Goal: Task Accomplishment & Management: Manage account settings

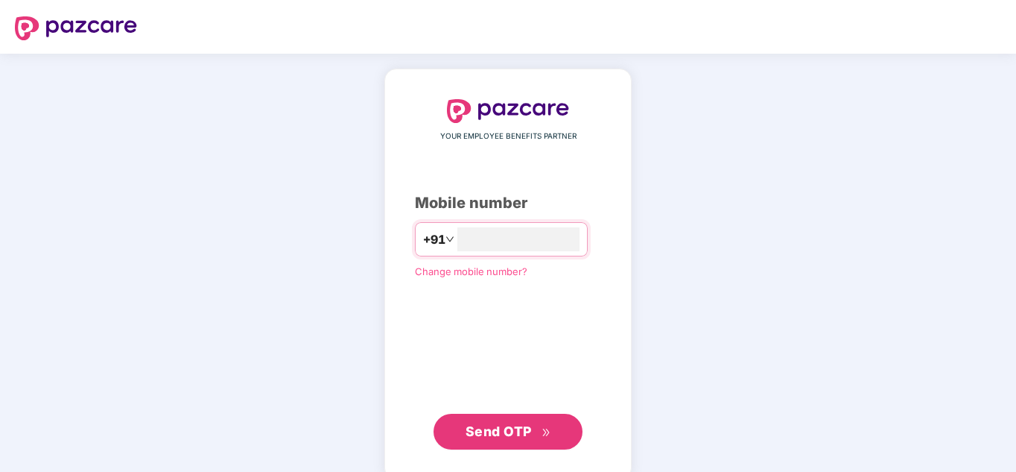
type input "**********"
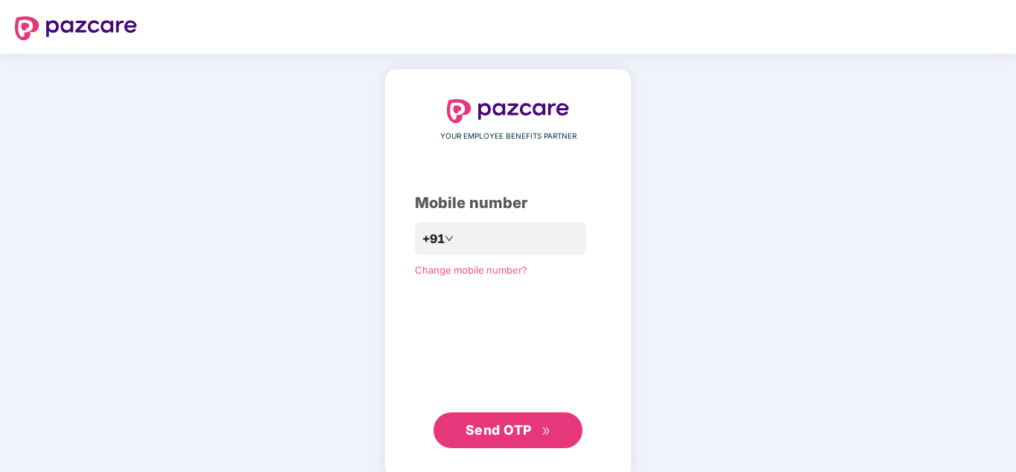
click at [494, 433] on span "Send OTP" at bounding box center [499, 430] width 66 height 16
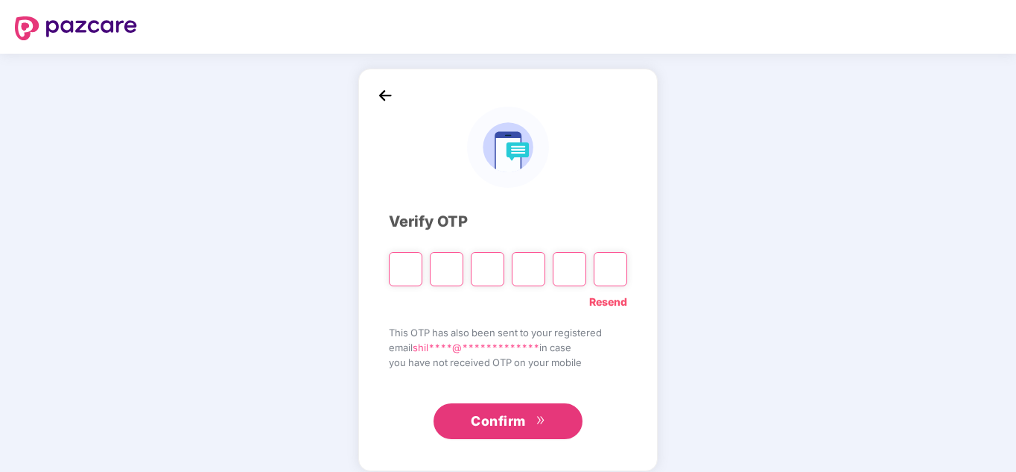
type input "*"
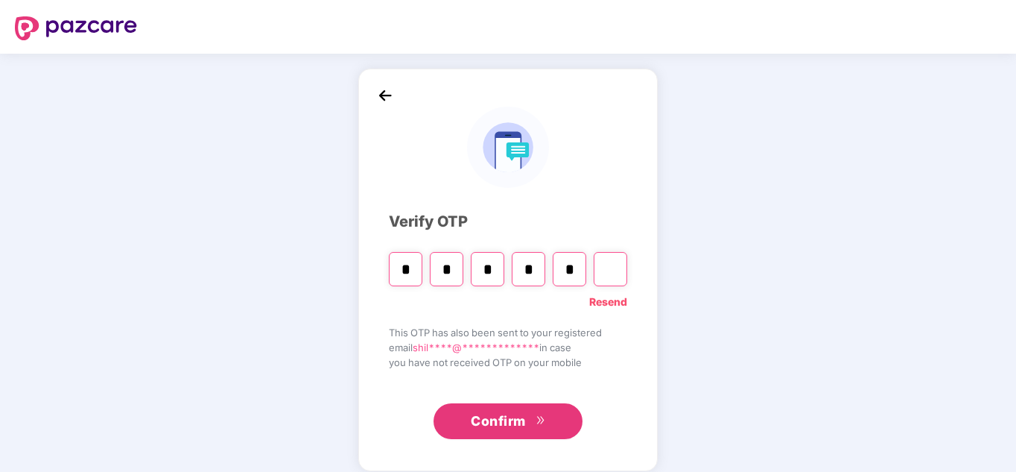
type input "*"
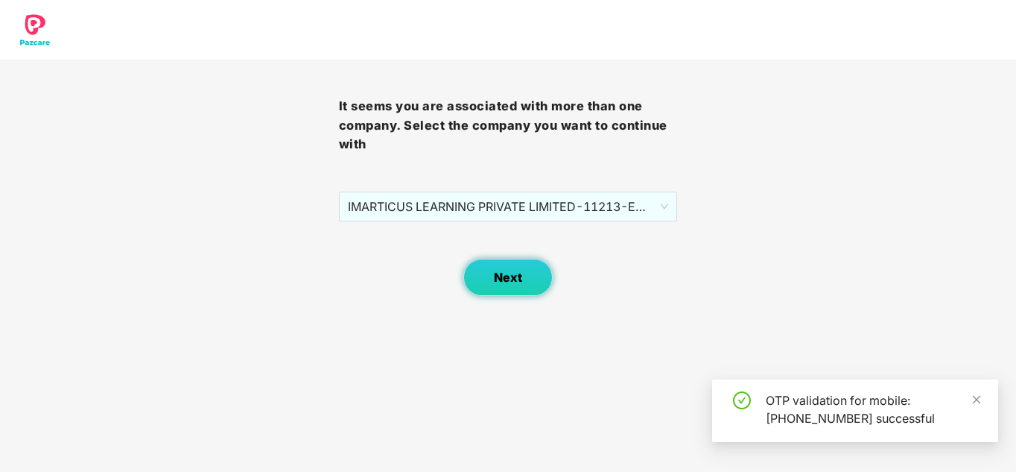
click at [524, 266] on button "Next" at bounding box center [507, 276] width 89 height 37
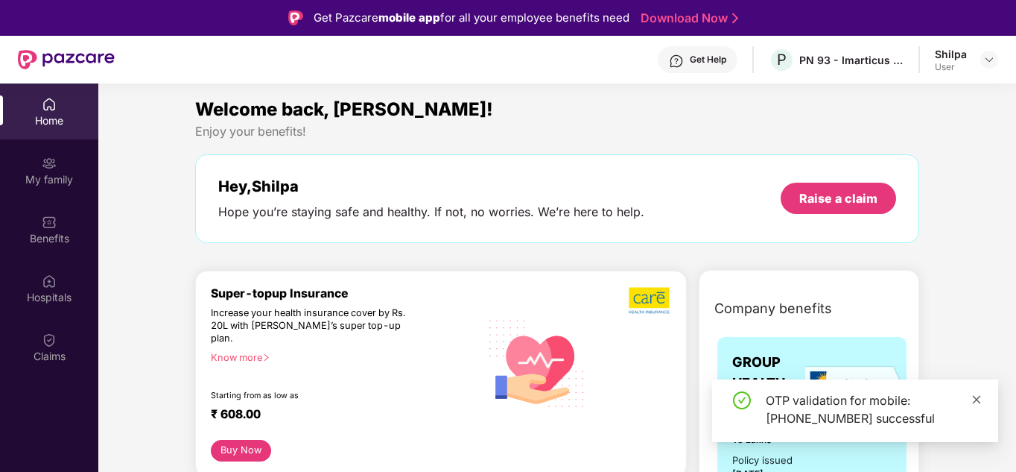
click at [976, 399] on icon "close" at bounding box center [977, 399] width 8 height 8
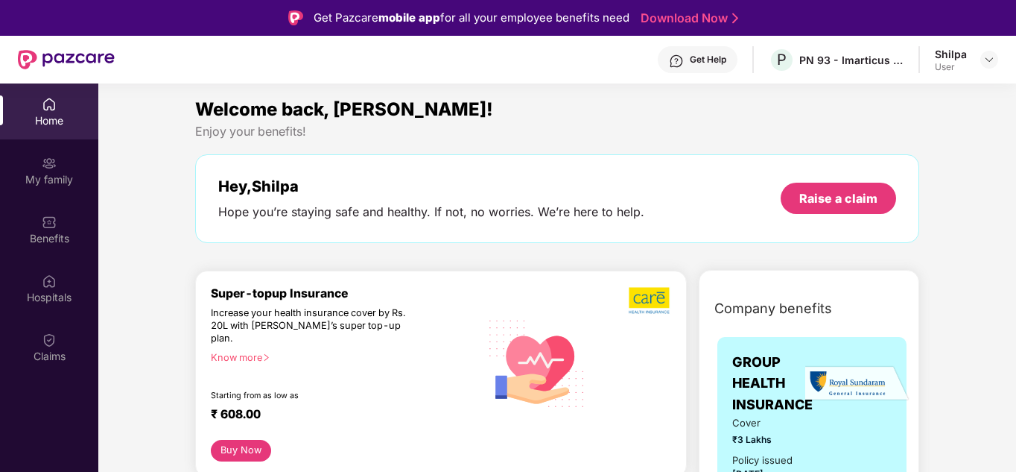
click at [957, 69] on div "User" at bounding box center [951, 67] width 32 height 12
click at [987, 60] on img at bounding box center [989, 60] width 12 height 12
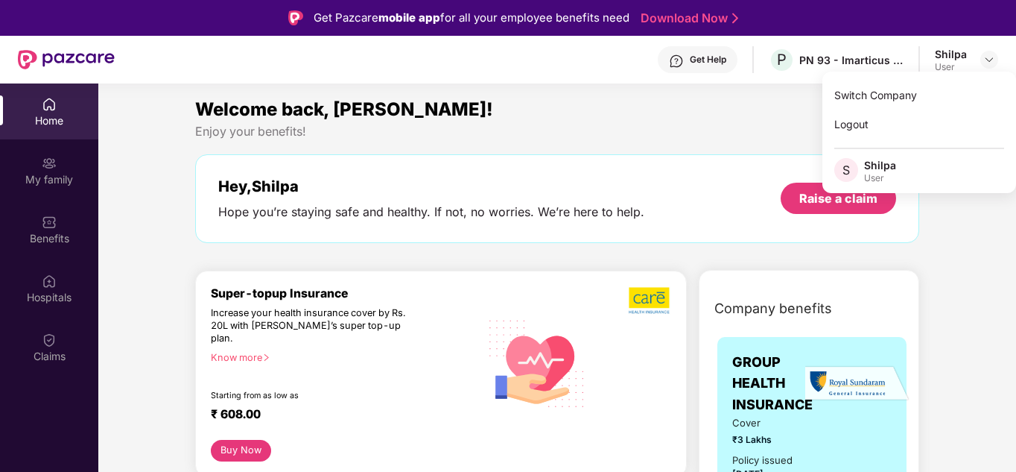
click at [736, 119] on div "Welcome back, Shilpa!" at bounding box center [557, 109] width 724 height 28
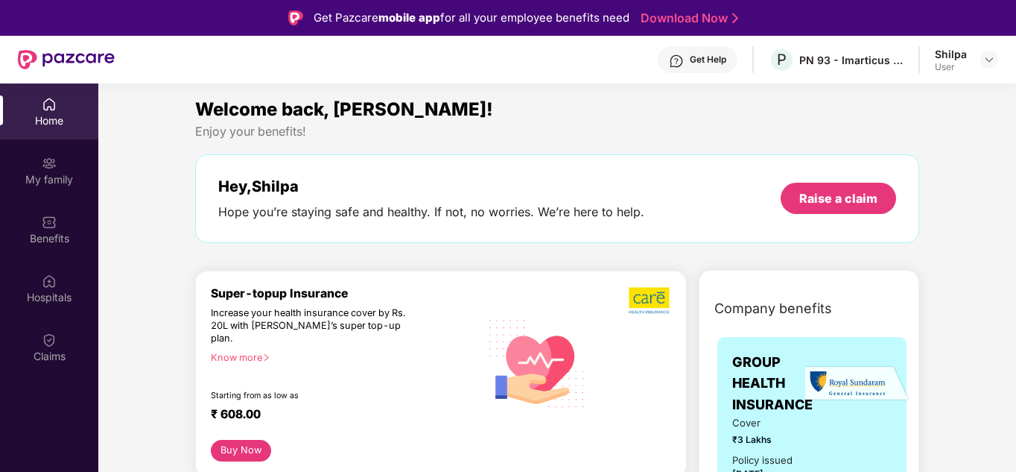
click at [1003, 54] on header "Get Help P PN 93 - Imarticus Learning Private Limited Shilpa User" at bounding box center [508, 60] width 1016 height 48
click at [989, 66] on div at bounding box center [989, 60] width 18 height 18
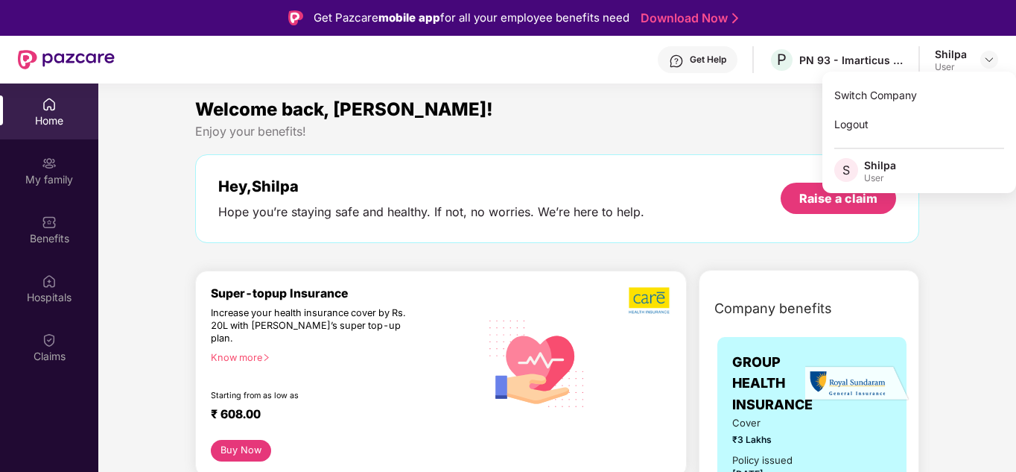
click at [875, 171] on div "Shilpa" at bounding box center [880, 165] width 32 height 14
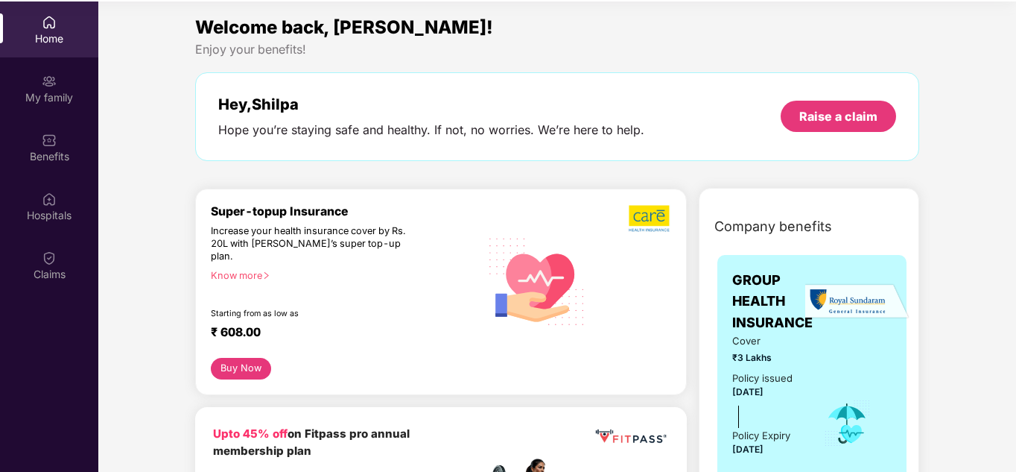
scroll to position [83, 0]
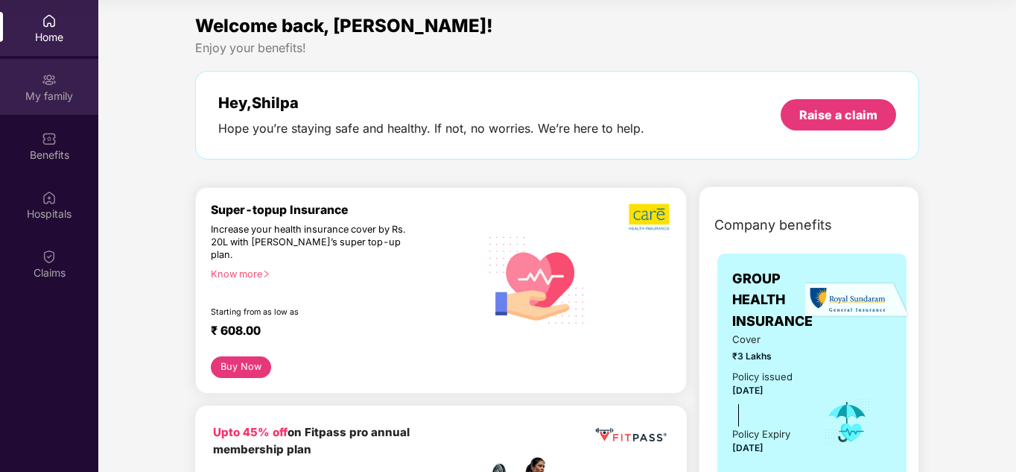
click at [65, 74] on div "My family" at bounding box center [49, 87] width 98 height 56
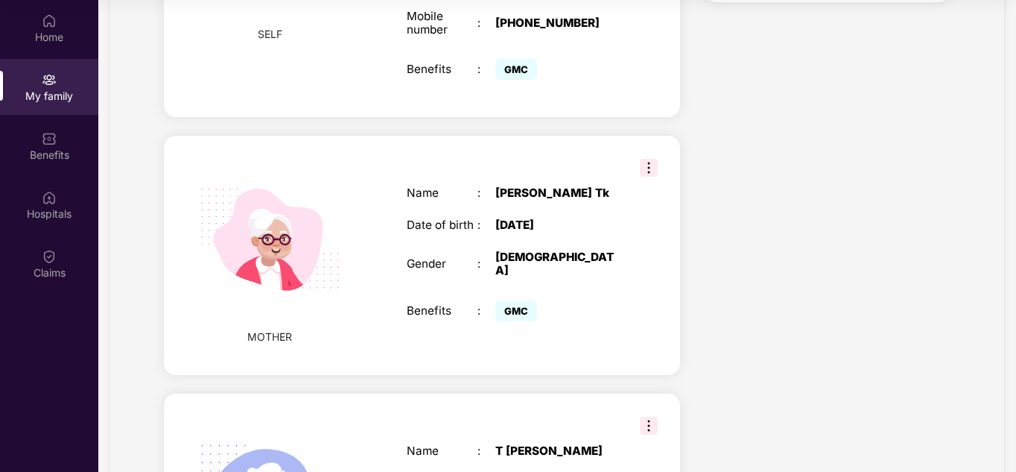
scroll to position [596, 0]
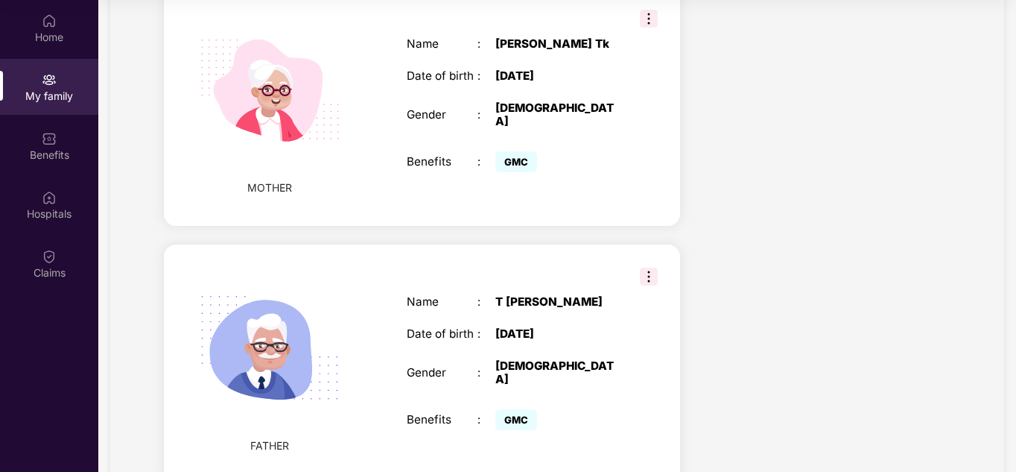
click at [647, 10] on img at bounding box center [649, 19] width 18 height 18
click at [514, 151] on span "GMC" at bounding box center [516, 161] width 42 height 21
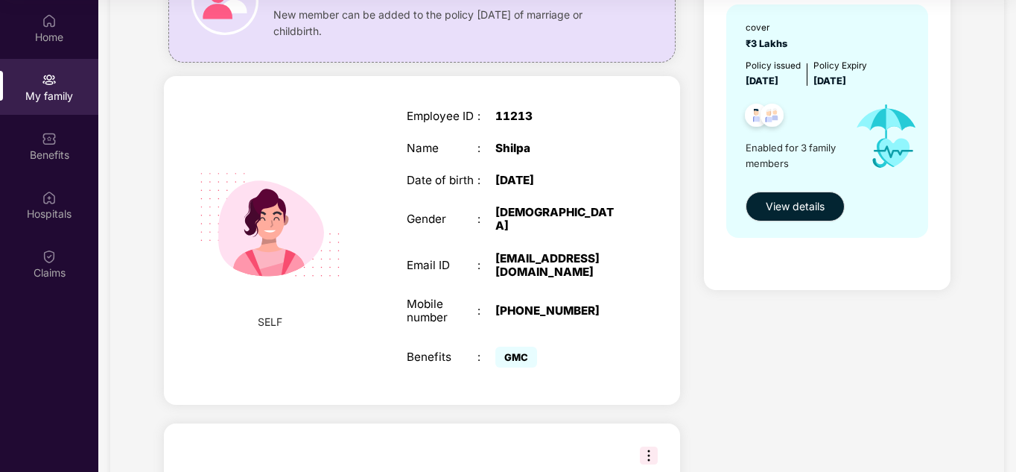
scroll to position [149, 0]
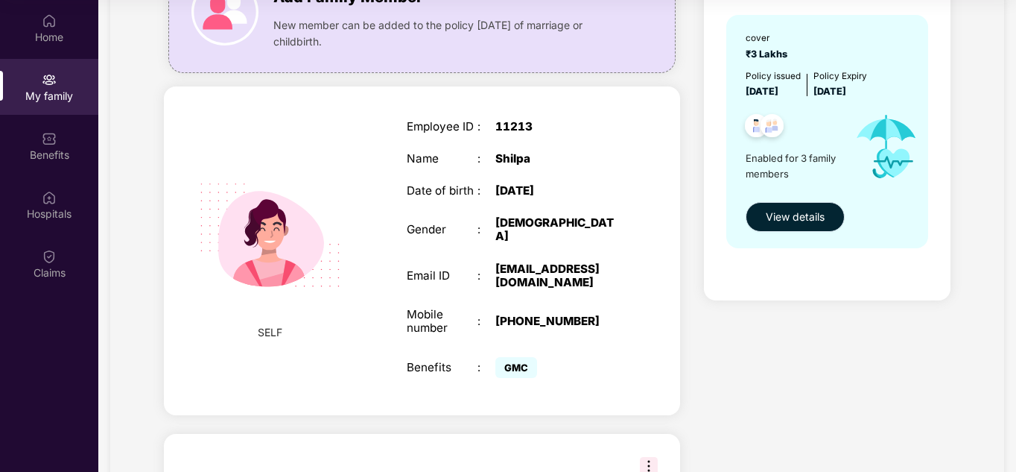
click at [781, 219] on span "View details" at bounding box center [795, 217] width 59 height 16
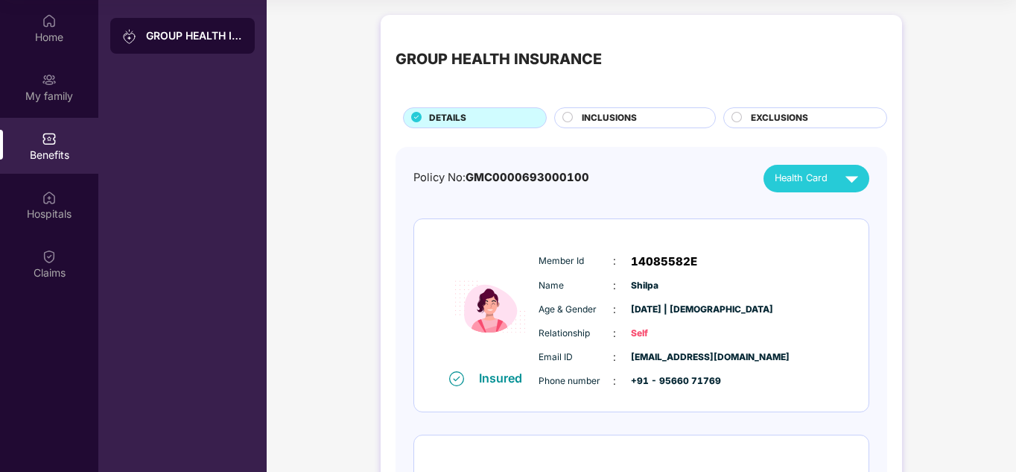
click at [600, 115] on span "INCLUSIONS" at bounding box center [609, 118] width 55 height 14
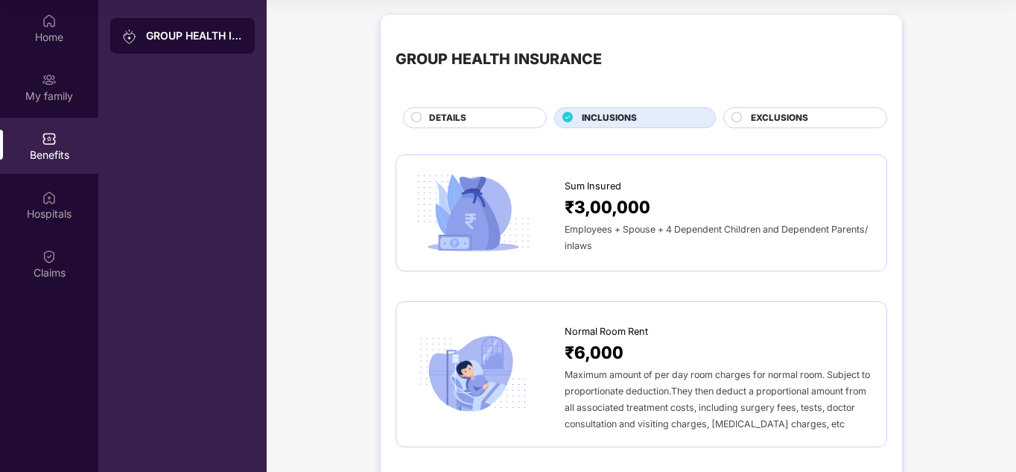
click at [798, 118] on span "EXCLUSIONS" at bounding box center [779, 118] width 57 height 14
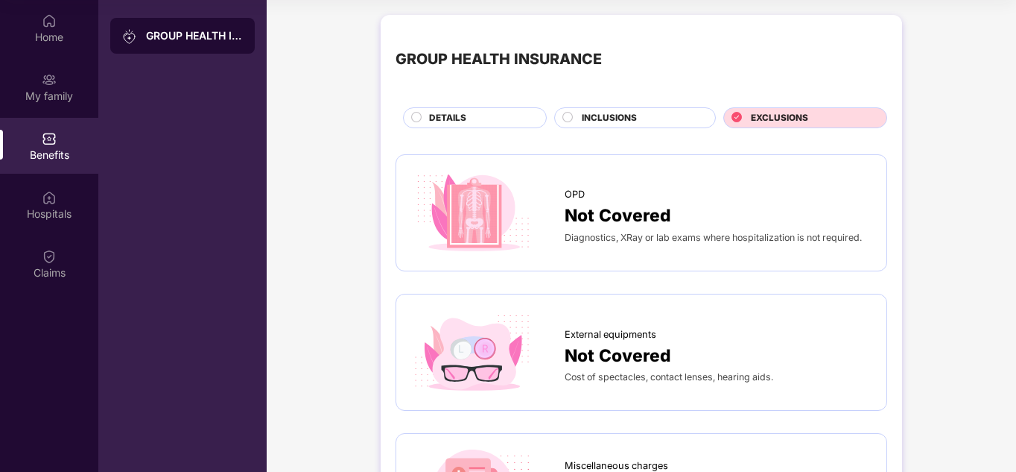
click at [437, 111] on span "DETAILS" at bounding box center [447, 118] width 37 height 14
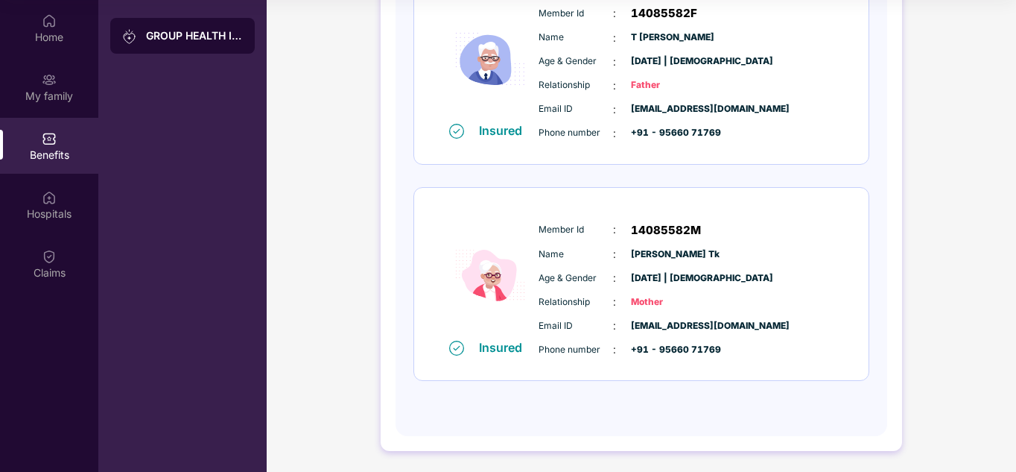
scroll to position [466, 0]
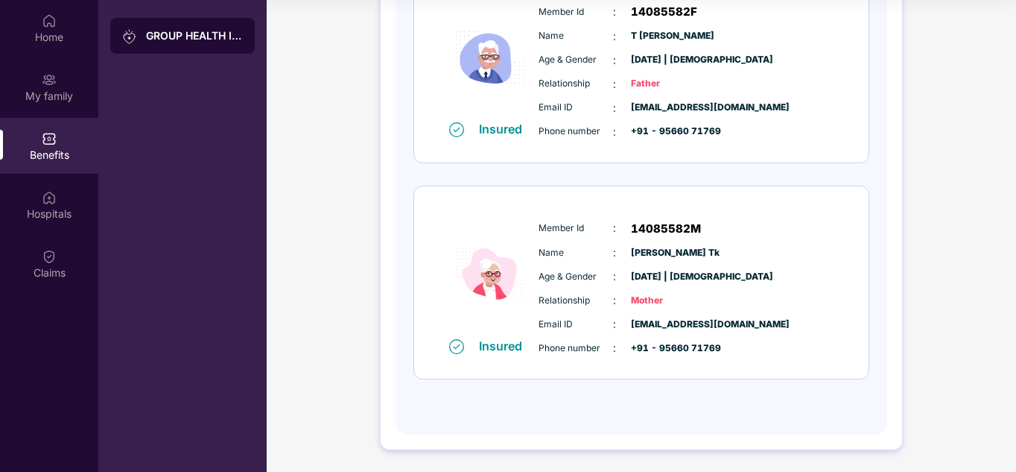
click at [676, 309] on div "Member Id : 14085582M Name : Pushpa Tk Age & Gender : 22 Apr 1970 | Female Rela…" at bounding box center [686, 288] width 303 height 152
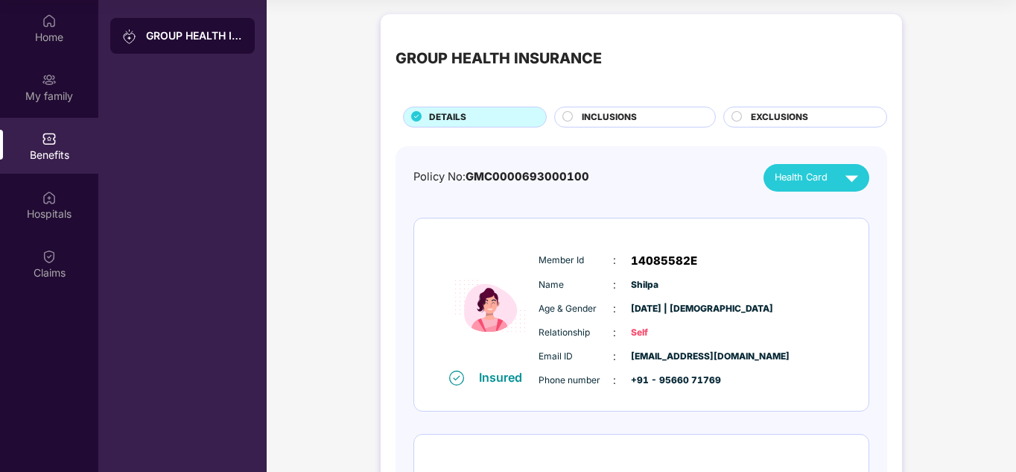
scroll to position [0, 0]
click at [841, 182] on img at bounding box center [852, 178] width 26 height 26
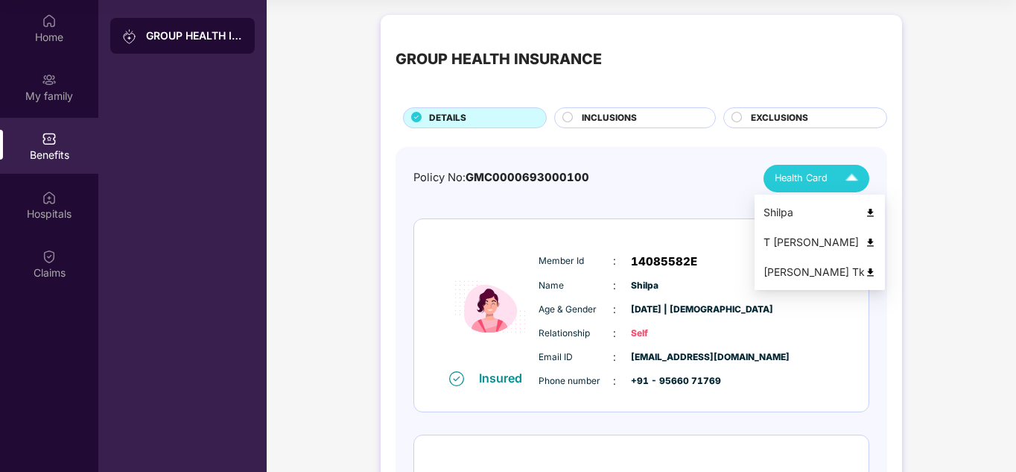
click at [865, 273] on img at bounding box center [870, 272] width 11 height 11
click at [865, 211] on img at bounding box center [870, 212] width 11 height 11
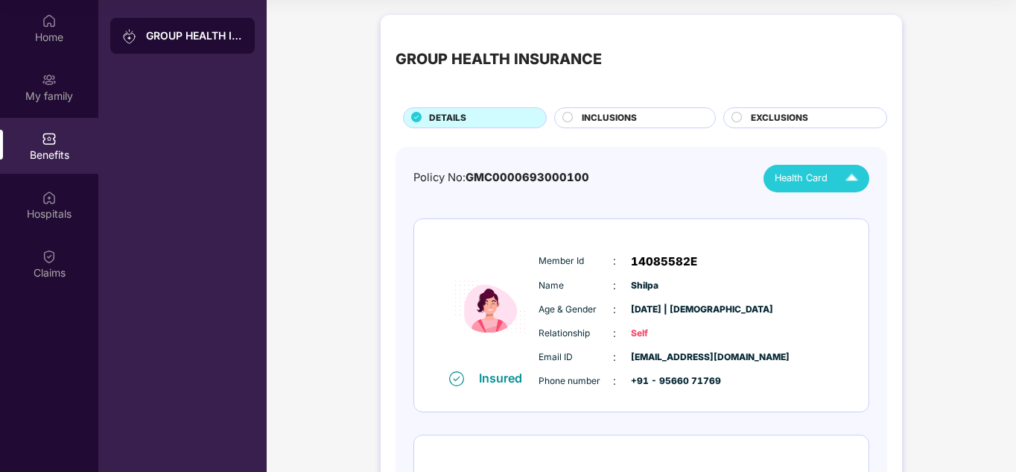
click at [834, 186] on div "Health Card" at bounding box center [820, 178] width 90 height 26
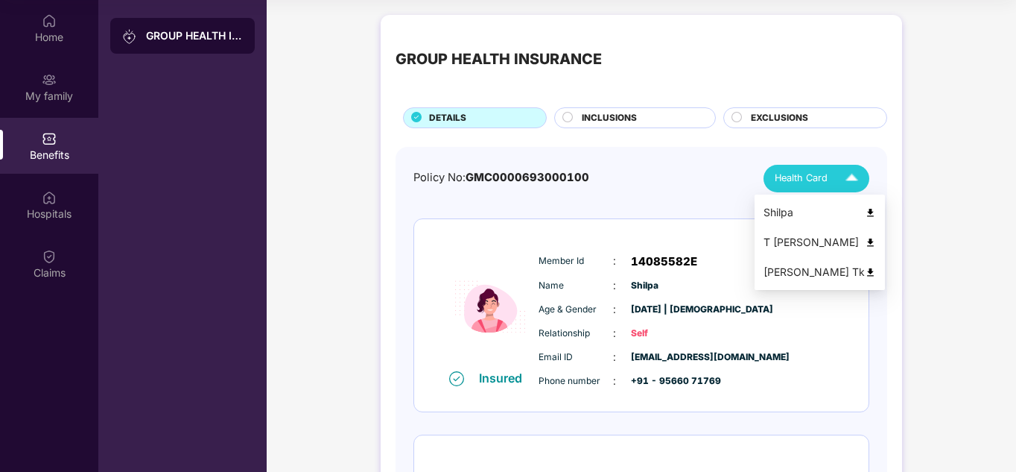
click at [865, 238] on img at bounding box center [870, 242] width 11 height 11
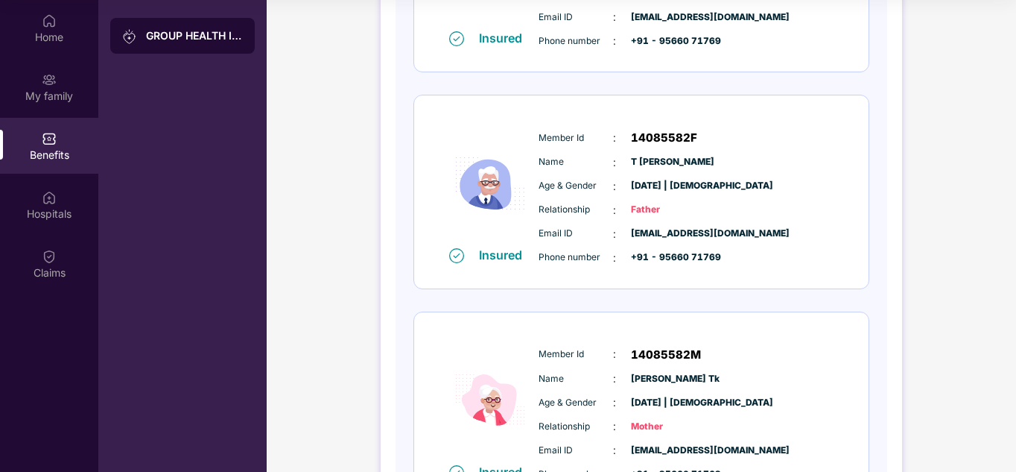
scroll to position [372, 0]
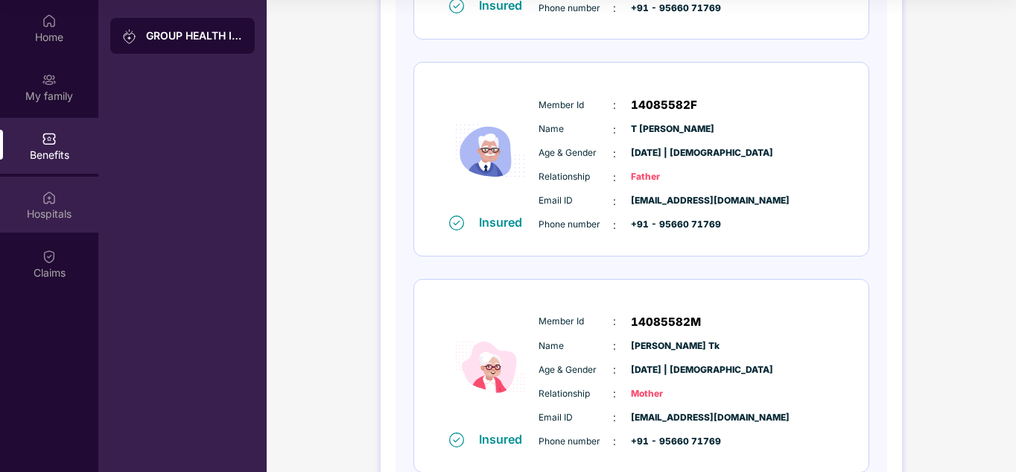
click at [66, 194] on div "Hospitals" at bounding box center [49, 205] width 98 height 56
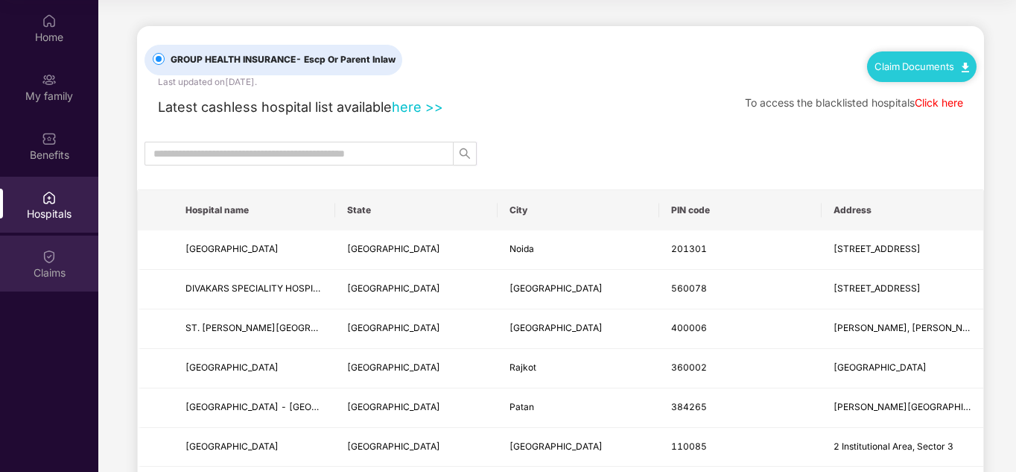
click at [54, 260] on img at bounding box center [49, 256] width 15 height 15
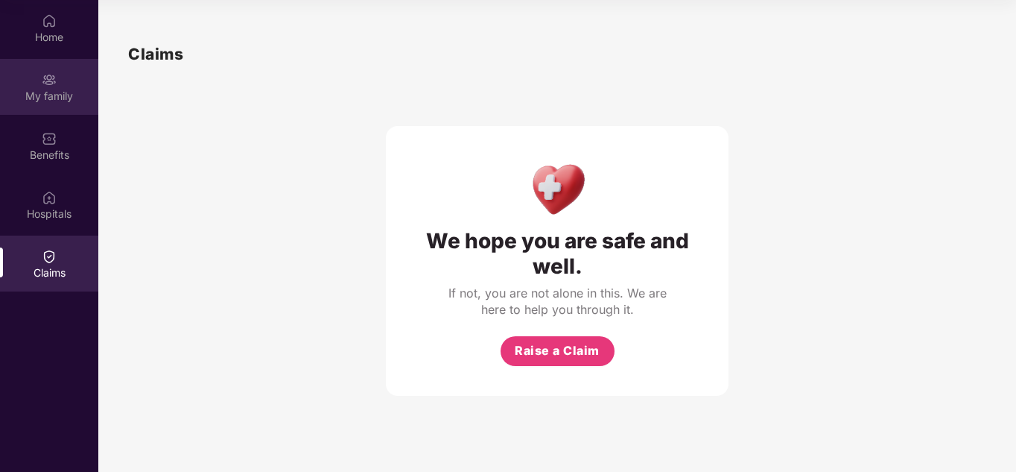
click at [52, 89] on div "My family" at bounding box center [49, 96] width 98 height 15
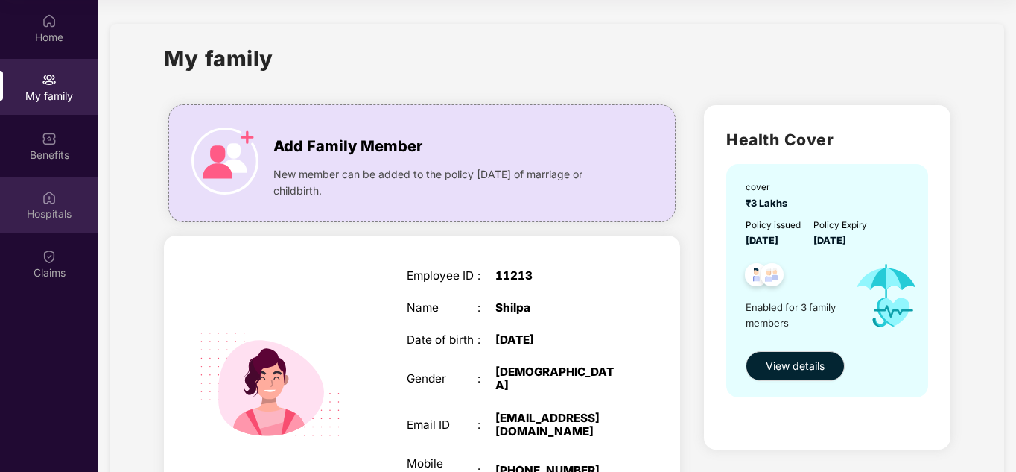
click at [34, 205] on div "Hospitals" at bounding box center [49, 205] width 98 height 56
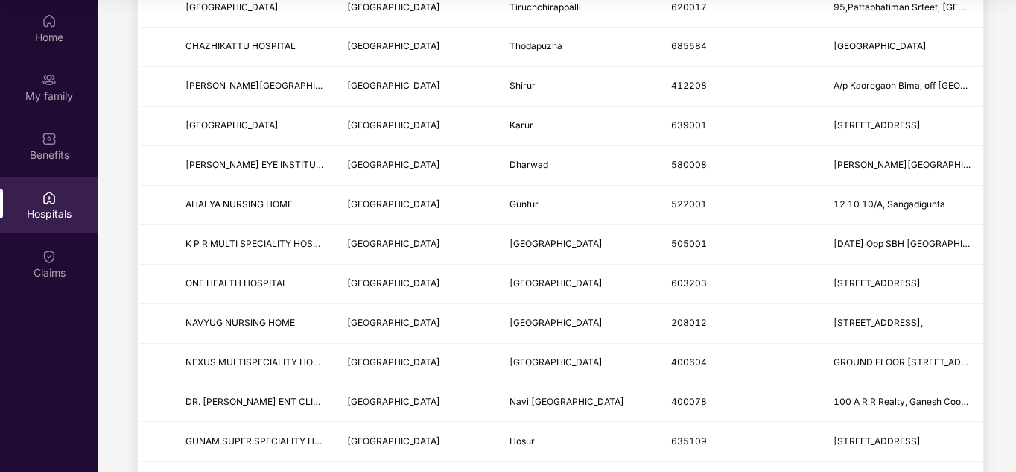
scroll to position [1117, 0]
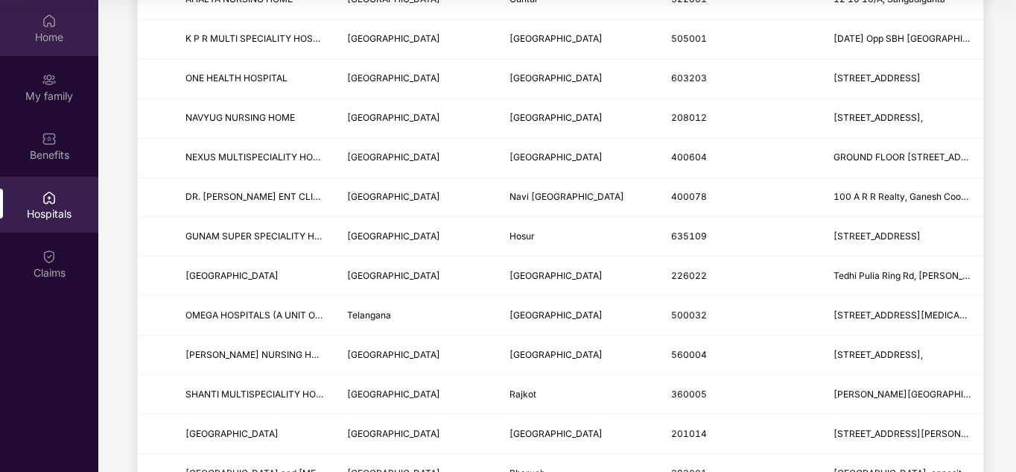
click at [41, 9] on div "Home" at bounding box center [49, 28] width 98 height 56
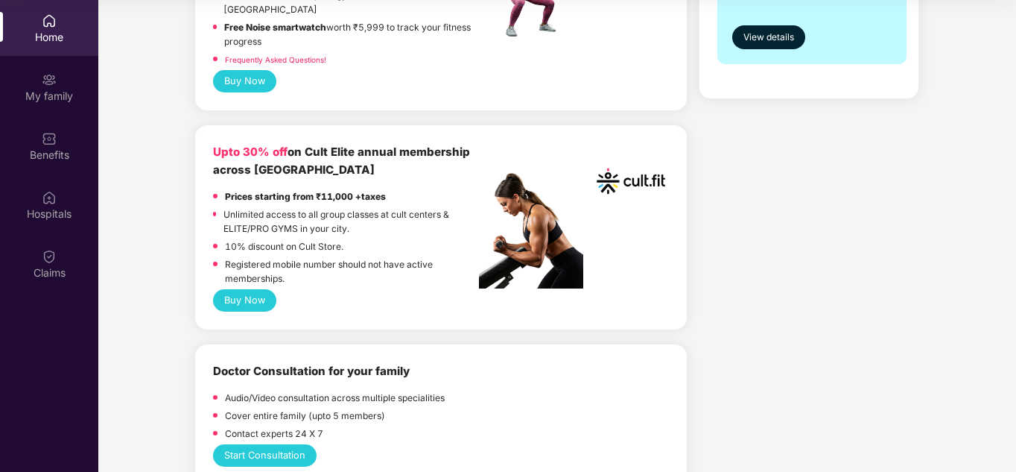
scroll to position [144, 0]
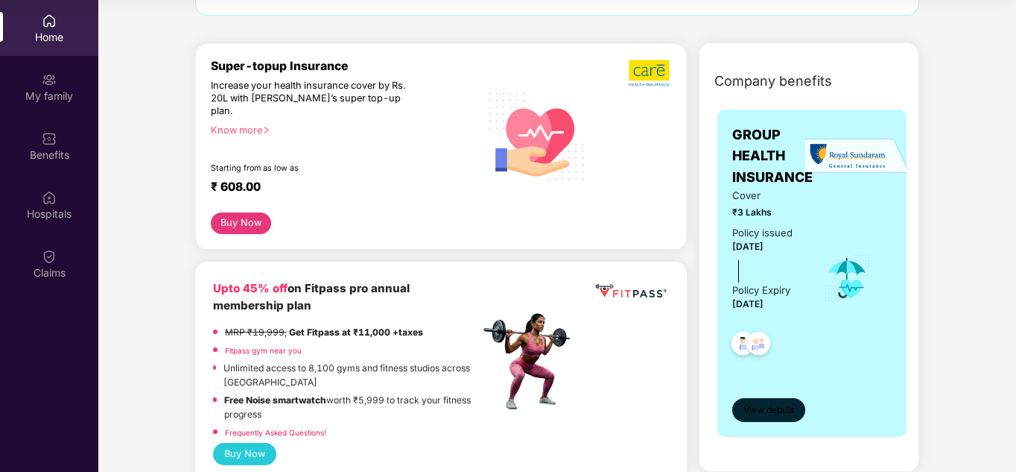
click at [761, 415] on span "View details" at bounding box center [768, 410] width 51 height 14
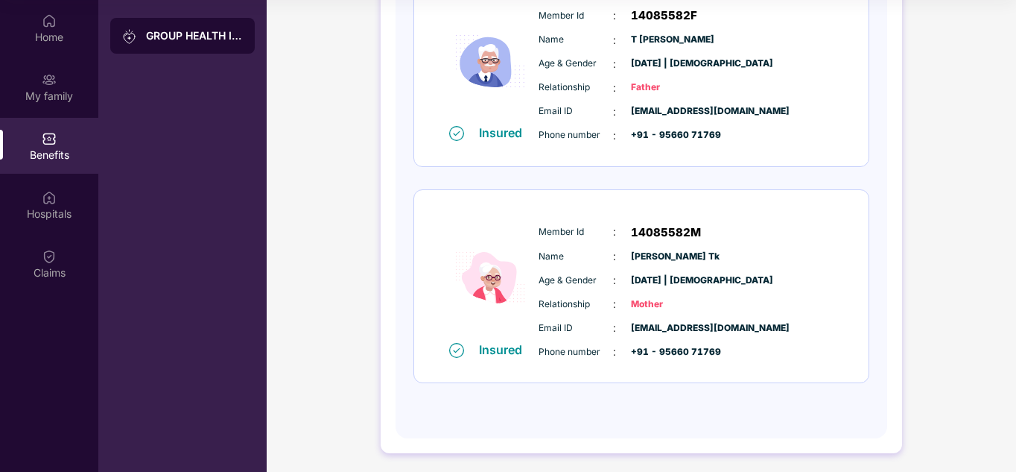
scroll to position [466, 0]
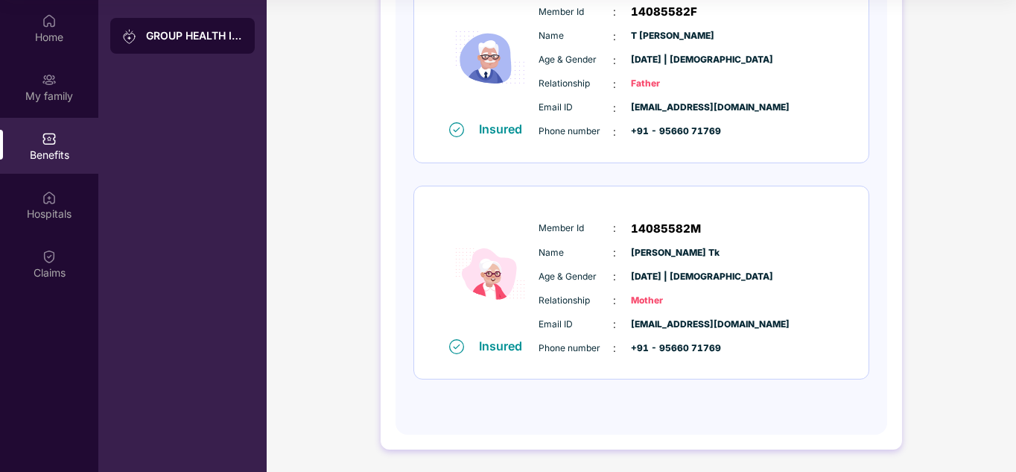
click at [142, 28] on div at bounding box center [134, 36] width 24 height 16
click at [65, 95] on div "My family" at bounding box center [49, 96] width 98 height 15
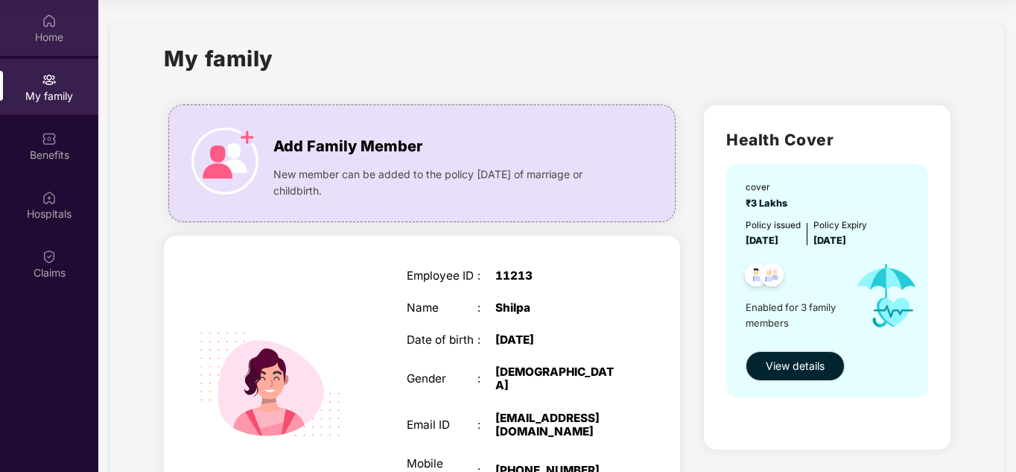
click at [70, 30] on div "Home" at bounding box center [49, 37] width 98 height 15
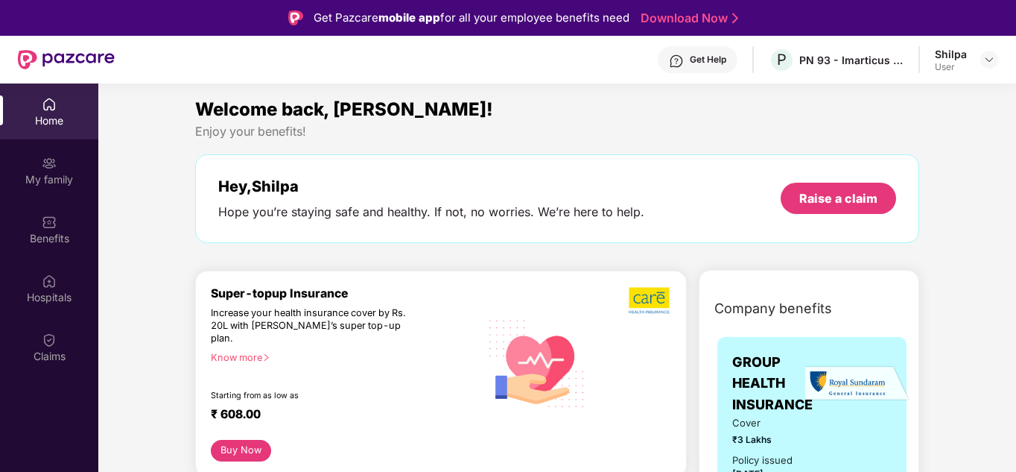
click at [997, 69] on div "Shilpa User" at bounding box center [966, 60] width 63 height 26
click at [988, 58] on img at bounding box center [989, 60] width 12 height 12
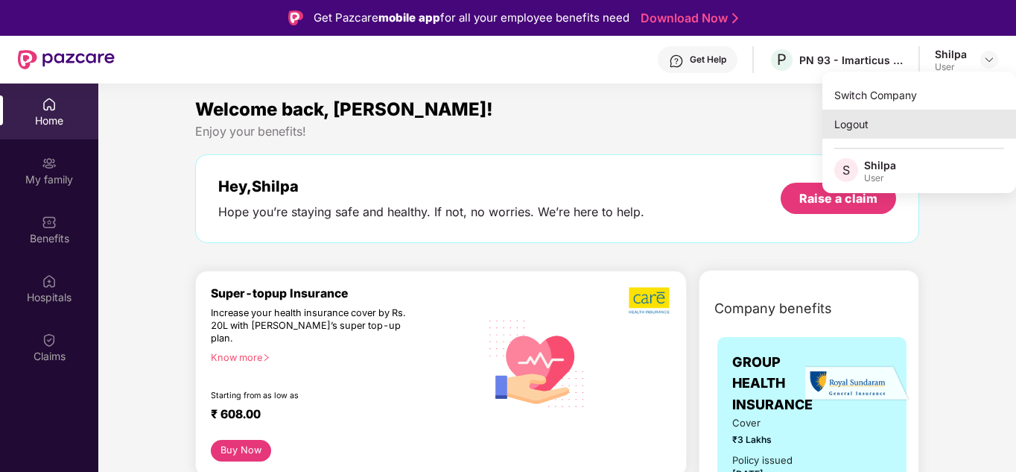
click at [855, 124] on div "Logout" at bounding box center [919, 123] width 194 height 29
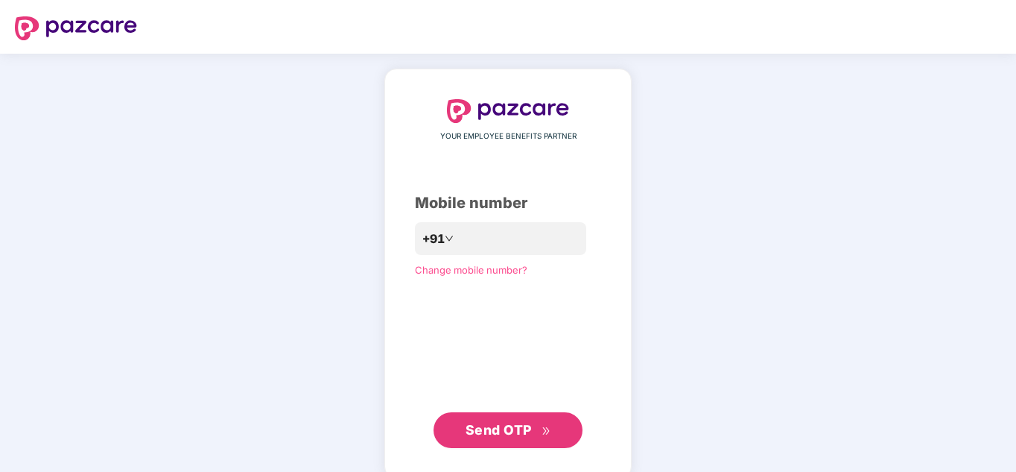
click at [523, 410] on div "**********" at bounding box center [508, 273] width 186 height 349
click at [542, 428] on icon "double-right" at bounding box center [547, 431] width 10 height 10
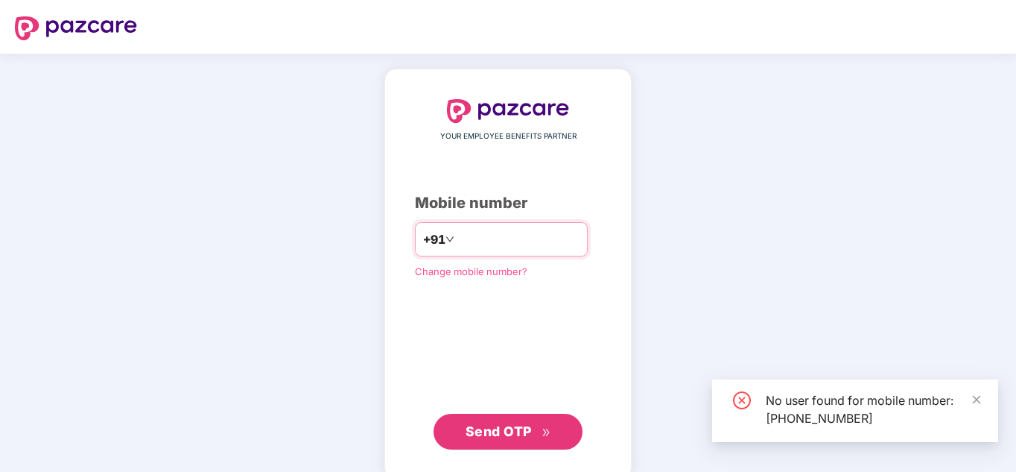
click at [465, 242] on input "**********" at bounding box center [518, 239] width 122 height 24
click at [550, 249] on input "**********" at bounding box center [518, 239] width 122 height 24
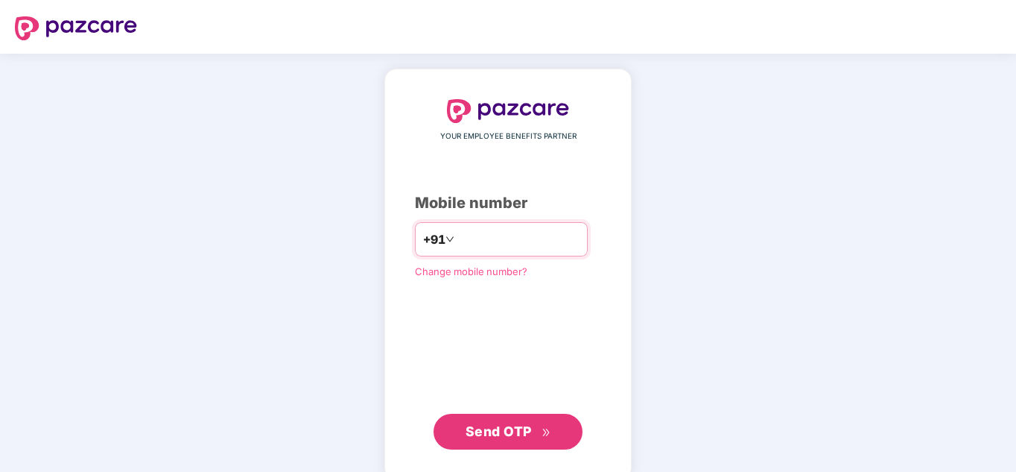
type input "*"
type input "**********"
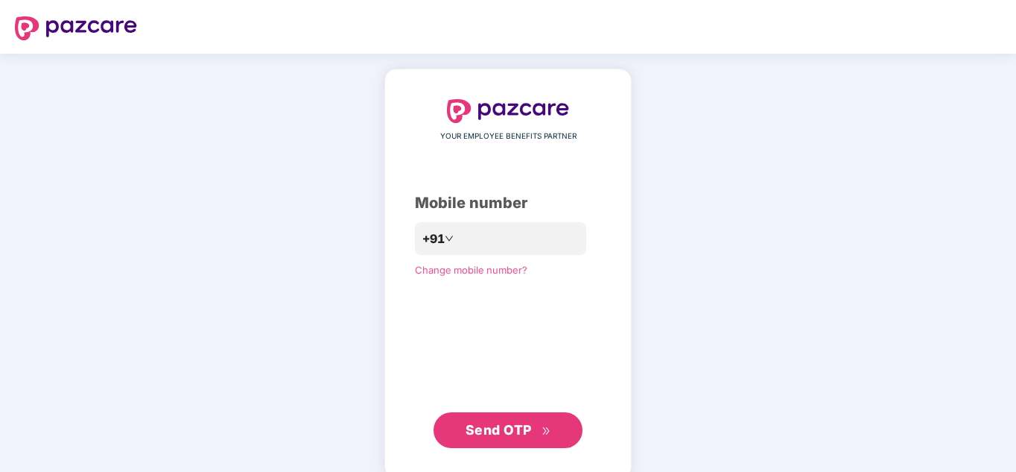
click at [492, 433] on span "Send OTP" at bounding box center [499, 430] width 66 height 16
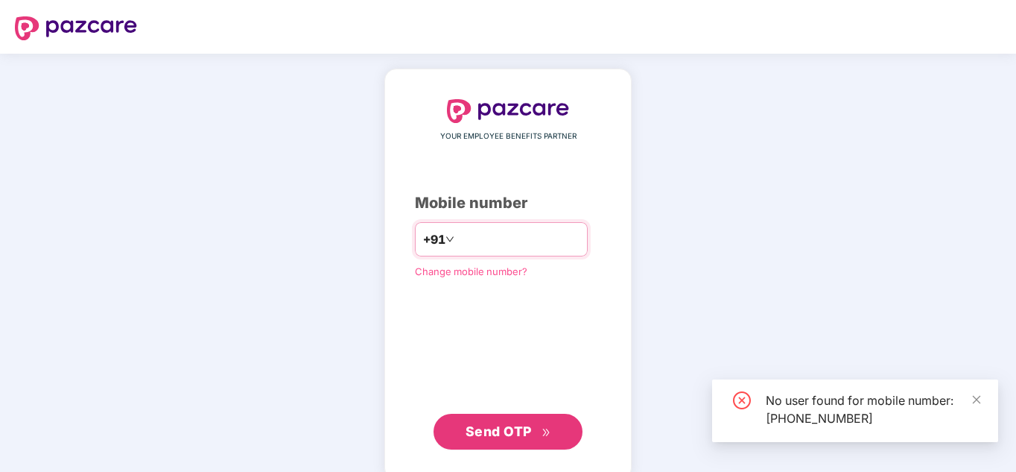
drag, startPoint x: 535, startPoint y: 241, endPoint x: 423, endPoint y: 227, distance: 112.5
click at [423, 227] on div "**********" at bounding box center [501, 239] width 173 height 34
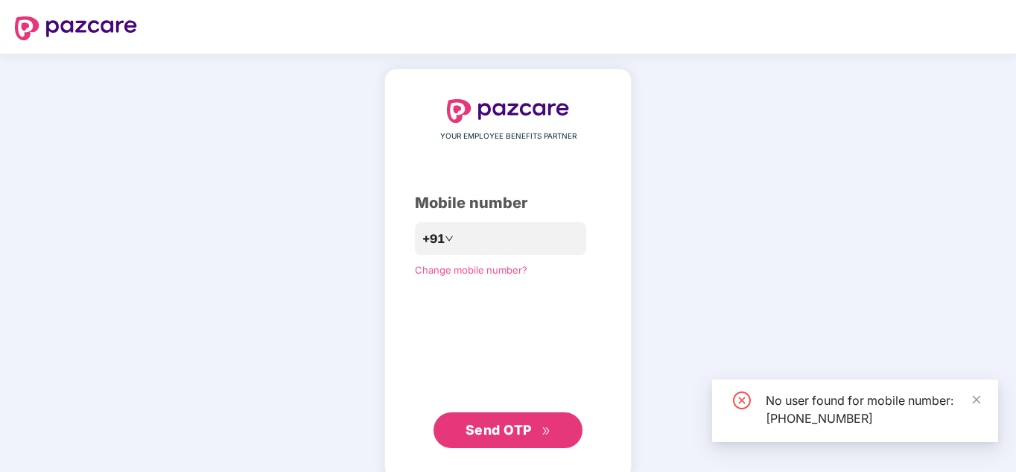
click at [477, 273] on span "Change mobile number?" at bounding box center [471, 270] width 112 height 12
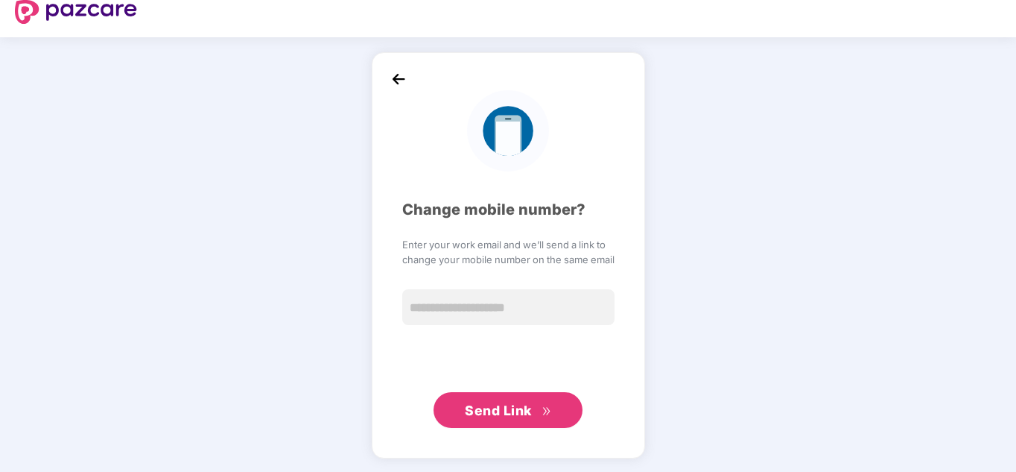
scroll to position [19, 0]
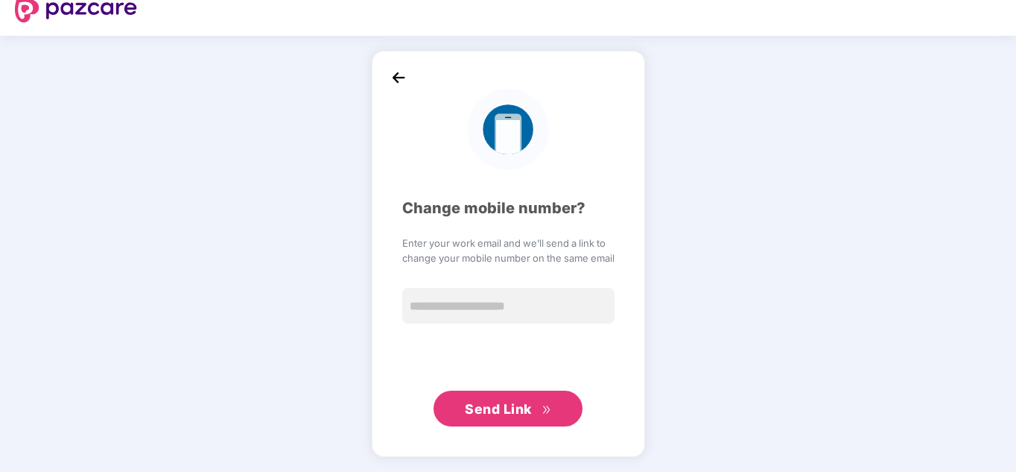
click at [398, 76] on img at bounding box center [398, 77] width 22 height 22
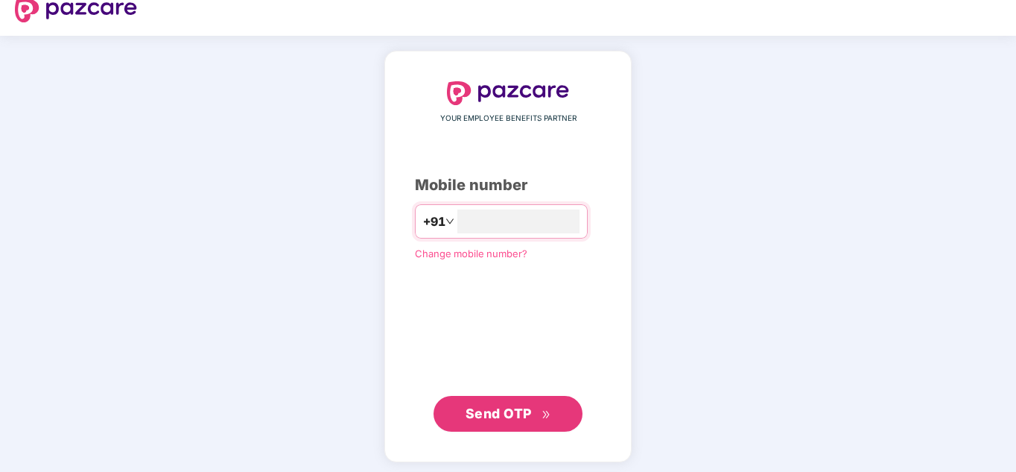
scroll to position [23, 0]
